Goal: Task Accomplishment & Management: Use online tool/utility

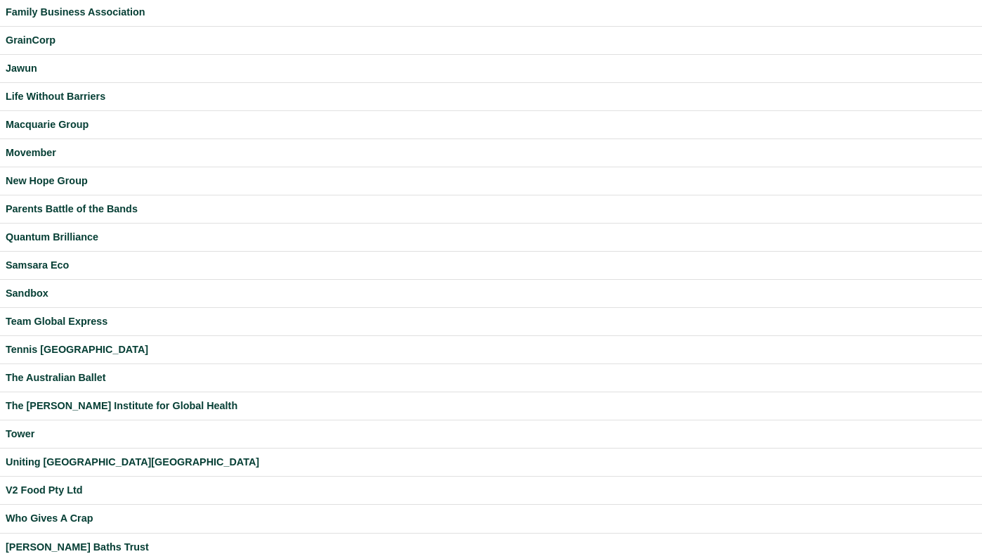
scroll to position [327, 0]
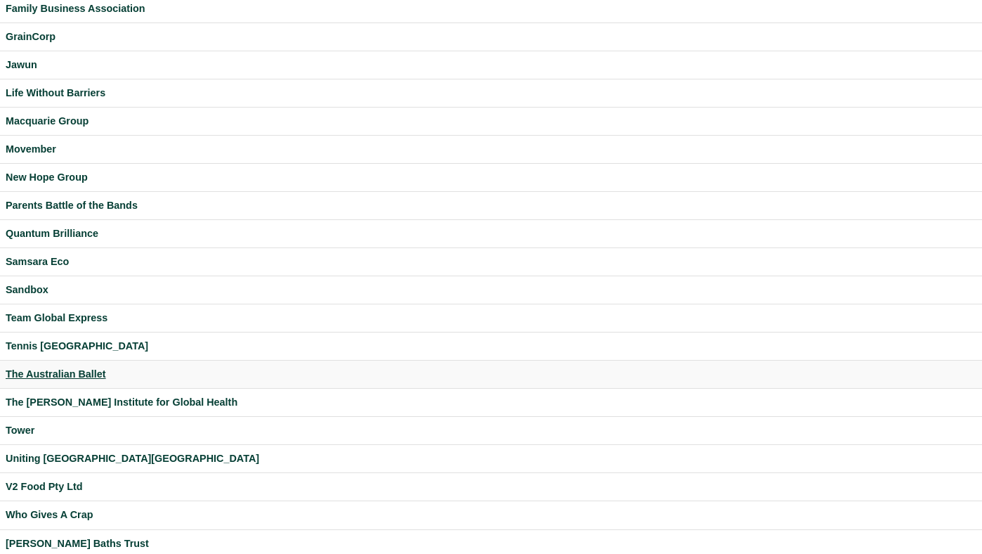
click at [70, 370] on div "The Australian Ballet" at bounding box center [491, 374] width 971 height 16
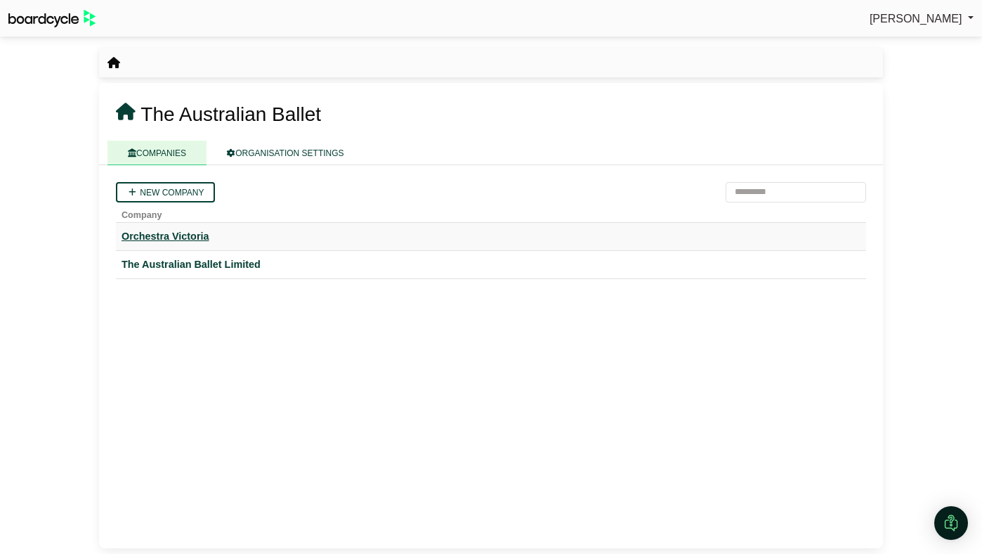
click at [175, 238] on div "Orchestra Victoria" at bounding box center [491, 236] width 739 height 16
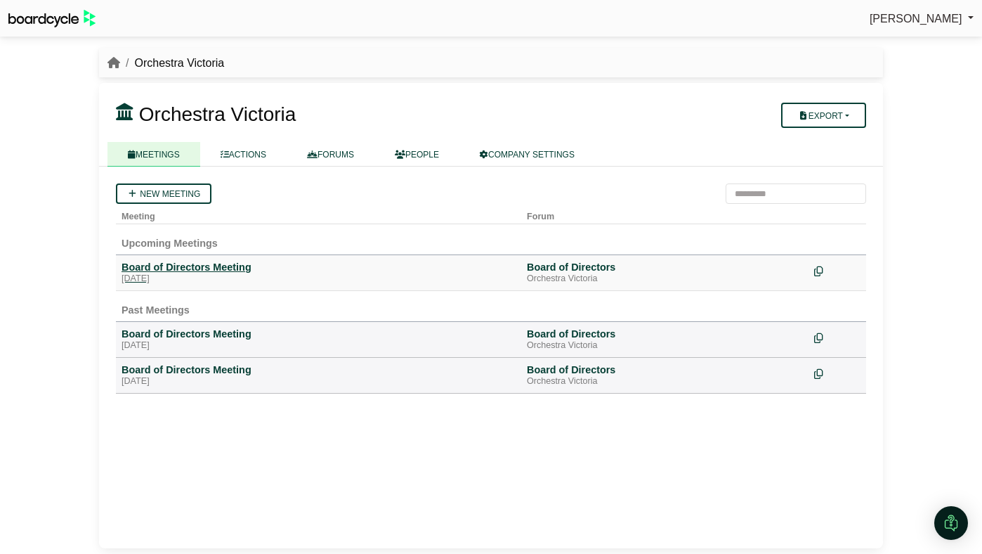
click at [200, 274] on div "Thursday, 06 November 2025" at bounding box center [319, 278] width 394 height 11
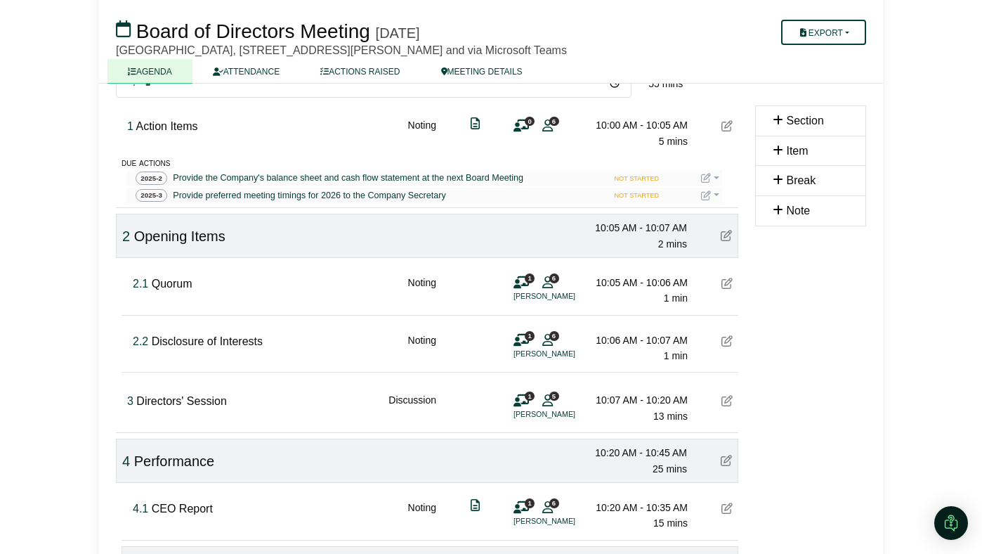
scroll to position [128, 0]
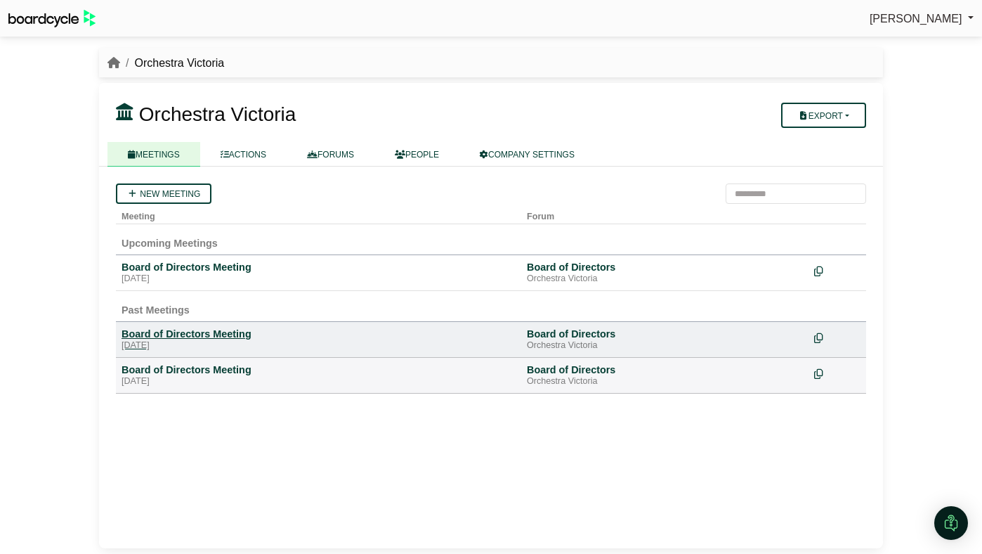
click at [208, 336] on div "Board of Directors Meeting" at bounding box center [319, 333] width 394 height 13
click at [183, 329] on div "Board of Directors Meeting" at bounding box center [319, 333] width 394 height 13
click at [159, 270] on div "Board of Directors Meeting" at bounding box center [319, 267] width 394 height 13
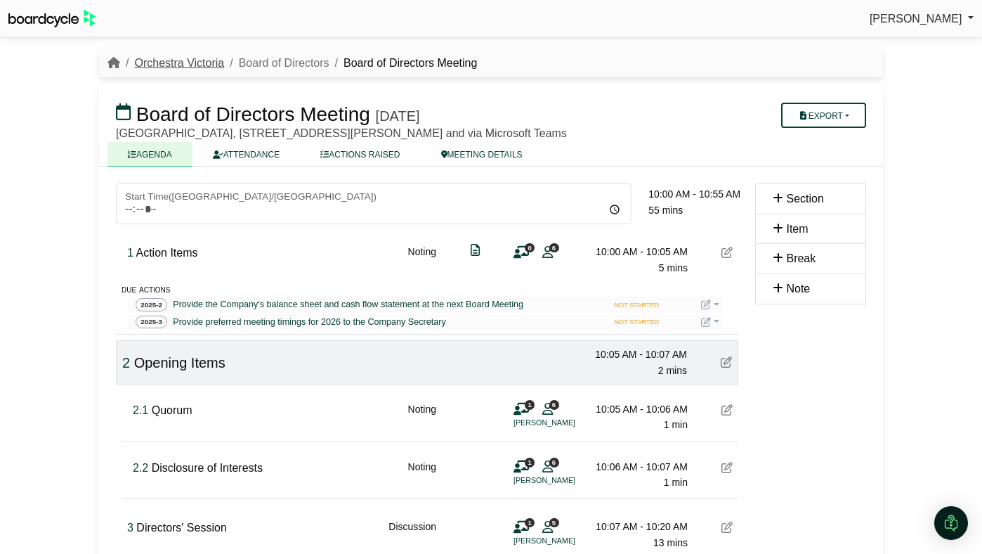
click at [206, 66] on link "Orchestra Victoria" at bounding box center [179, 63] width 90 height 12
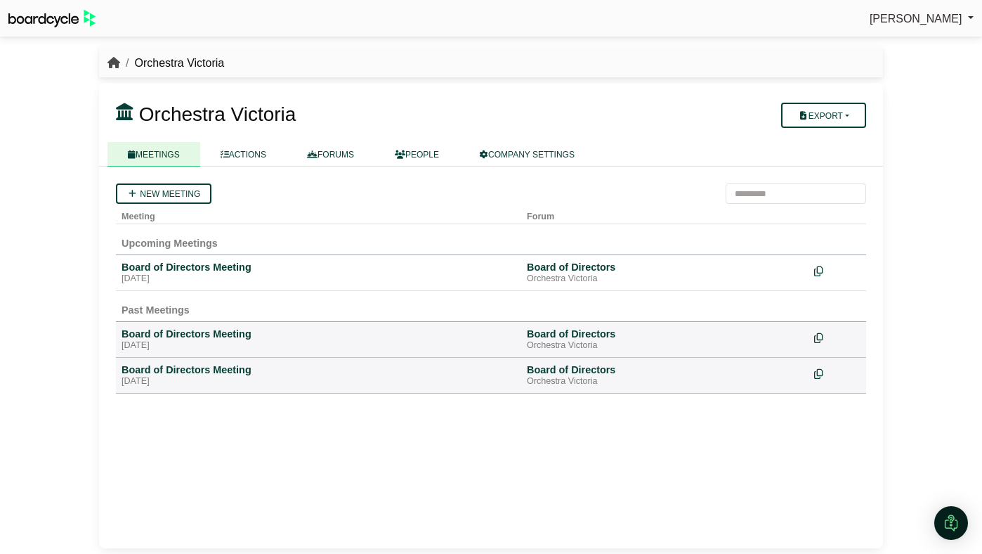
click at [117, 60] on icon "breadcrumb" at bounding box center [113, 62] width 13 height 11
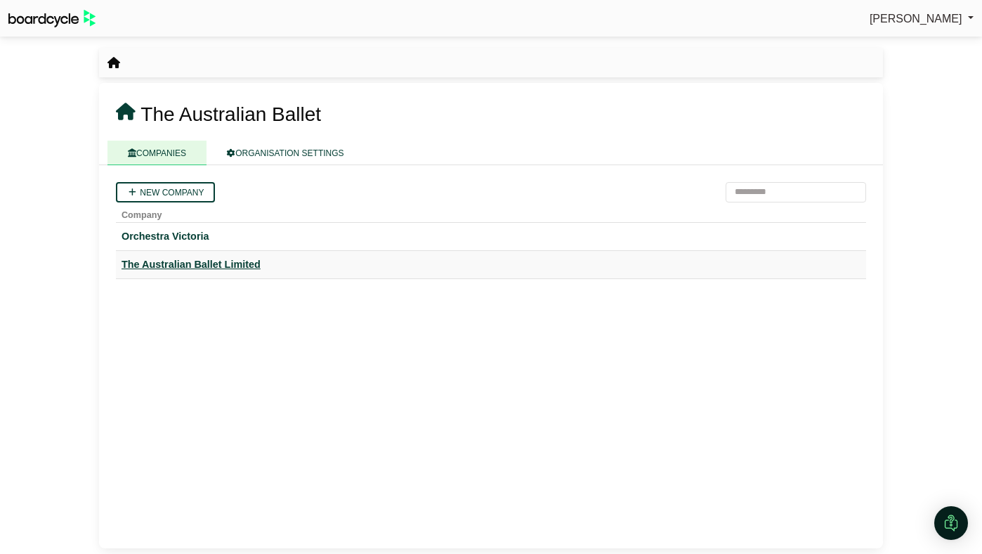
click at [218, 265] on div "The Australian Ballet Limited" at bounding box center [491, 264] width 739 height 16
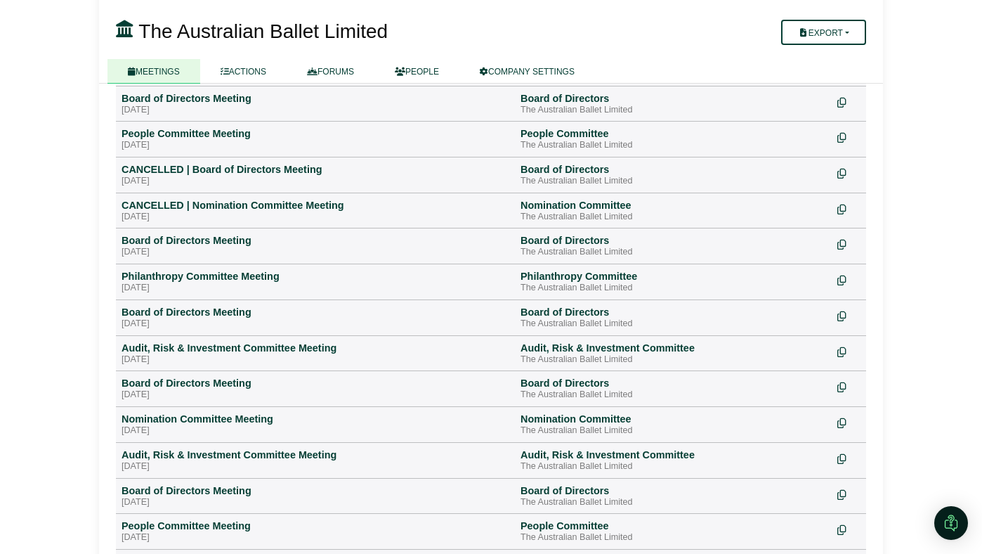
scroll to position [729, 0]
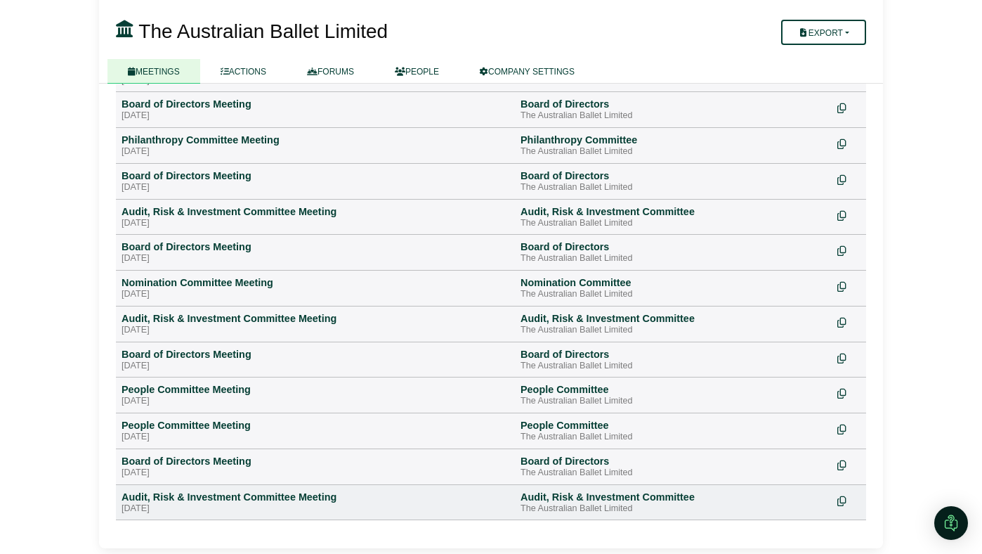
click at [215, 488] on td "Audit, Risk & Investment Committee Meeting Wednesday, 05 February 2025" at bounding box center [315, 502] width 399 height 36
click at [213, 500] on div "Audit, Risk & Investment Committee Meeting" at bounding box center [316, 496] width 388 height 13
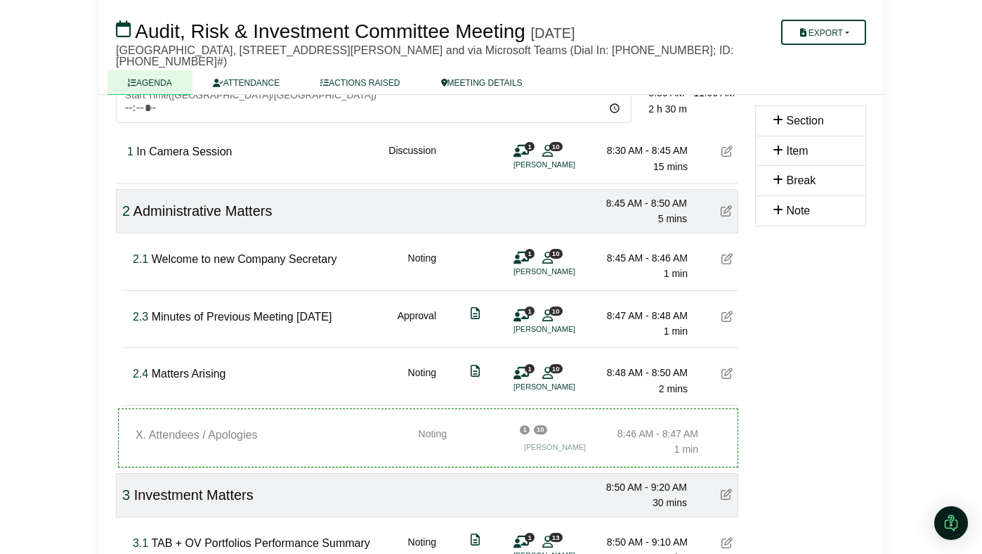
scroll to position [126, 0]
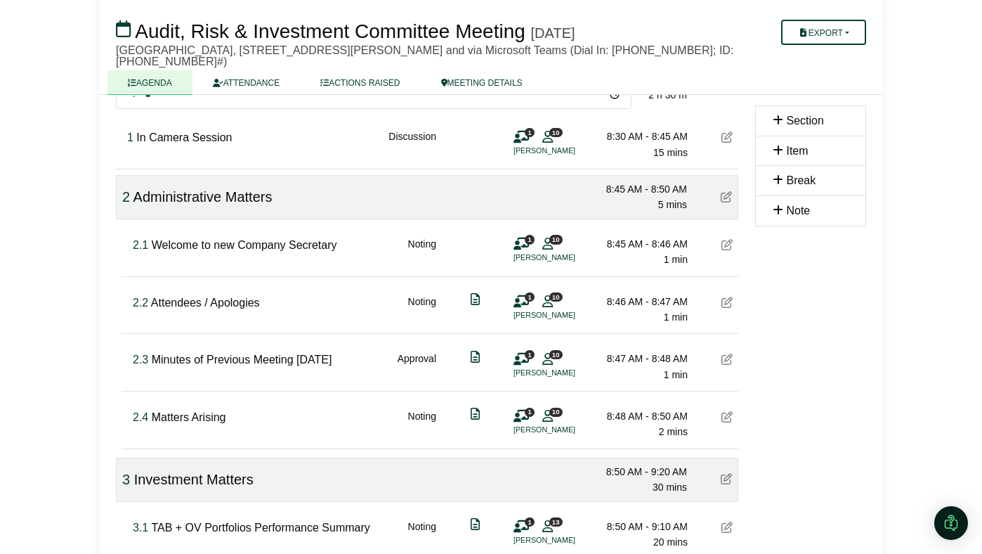
drag, startPoint x: 225, startPoint y: 431, endPoint x: 725, endPoint y: 4, distance: 657.3
drag, startPoint x: 616, startPoint y: 299, endPoint x: 147, endPoint y: 1, distance: 555.5
